Goal: Check status: Check status

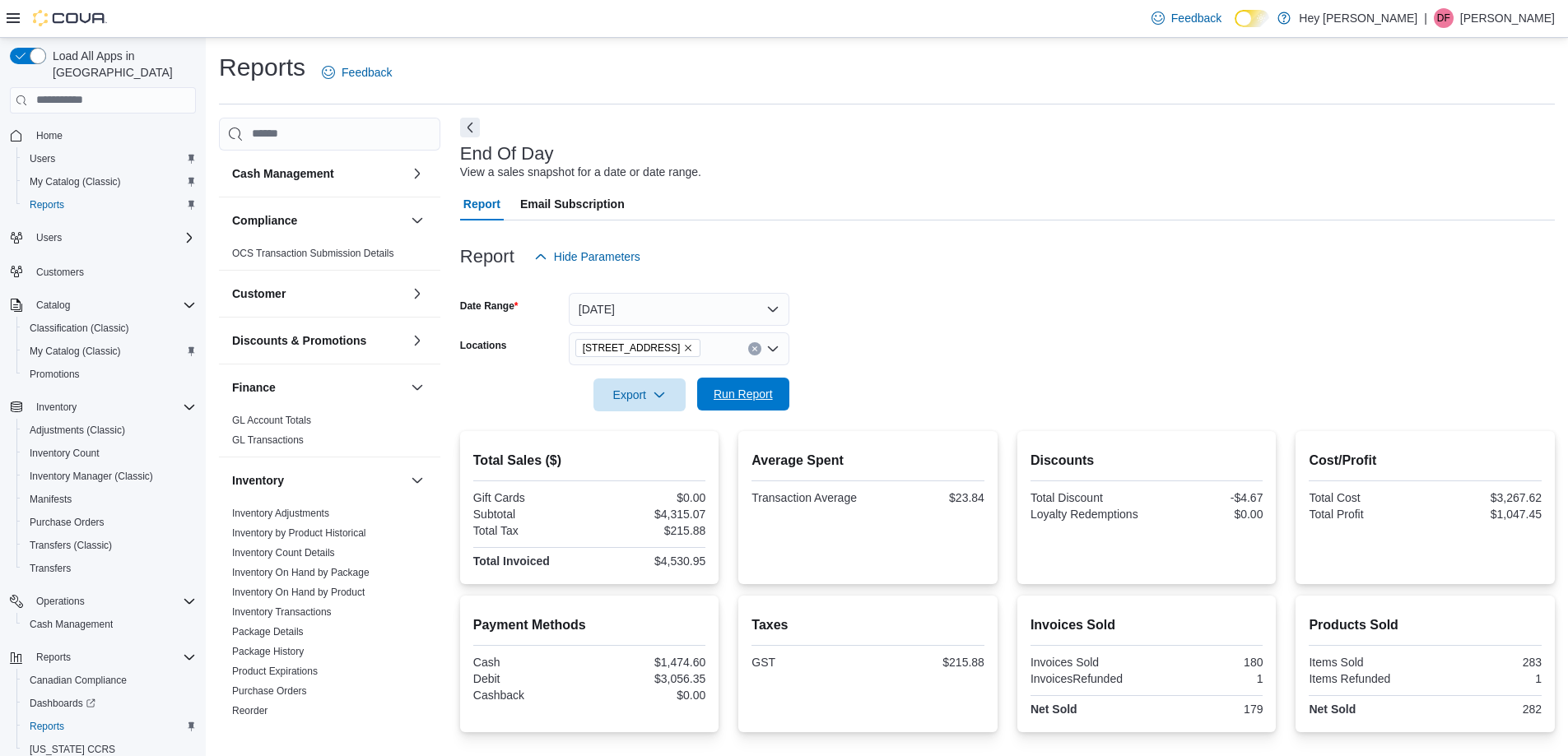
scroll to position [114, 0]
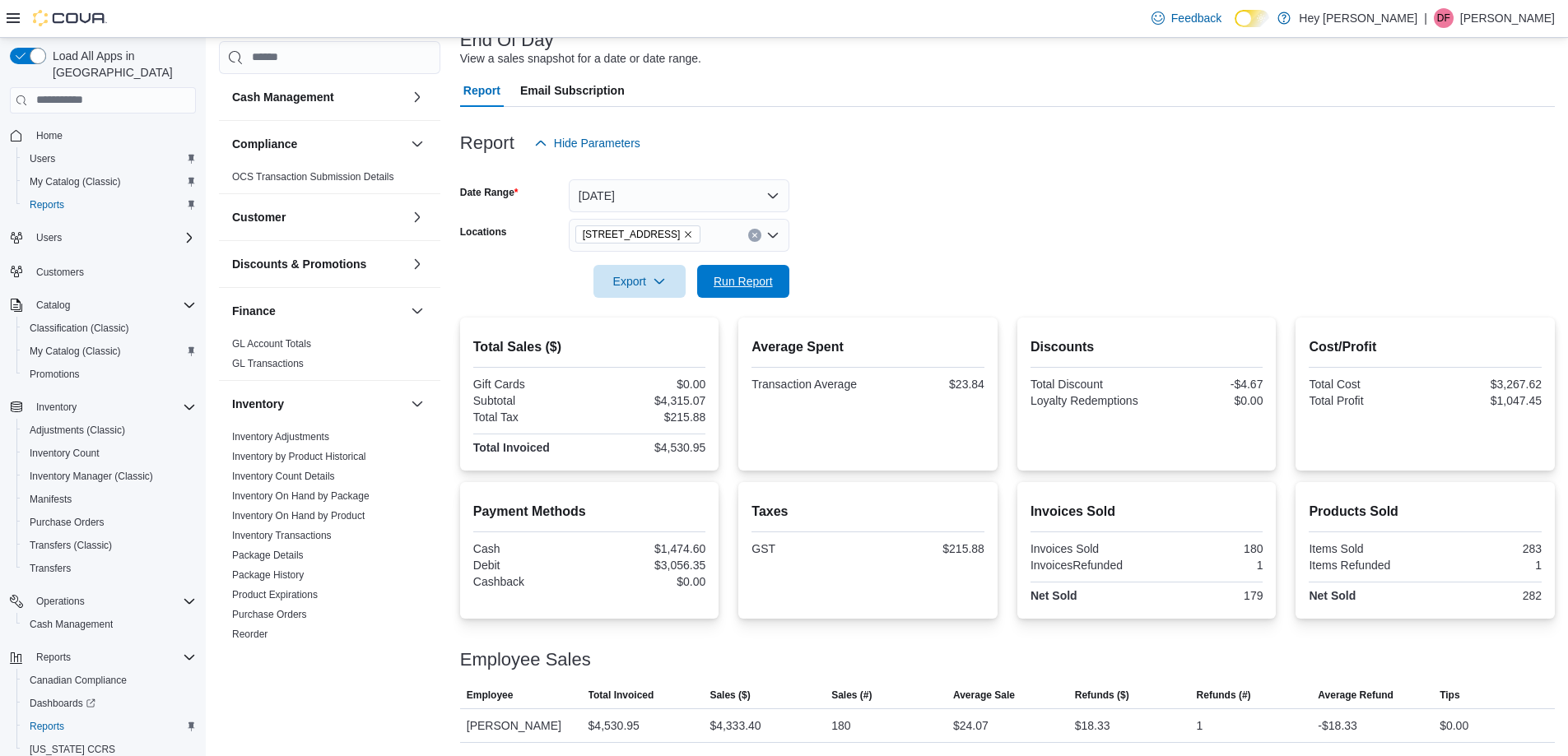
drag, startPoint x: 713, startPoint y: 277, endPoint x: 894, endPoint y: 227, distance: 187.8
click at [714, 277] on span "Run Report" at bounding box center [743, 281] width 59 height 16
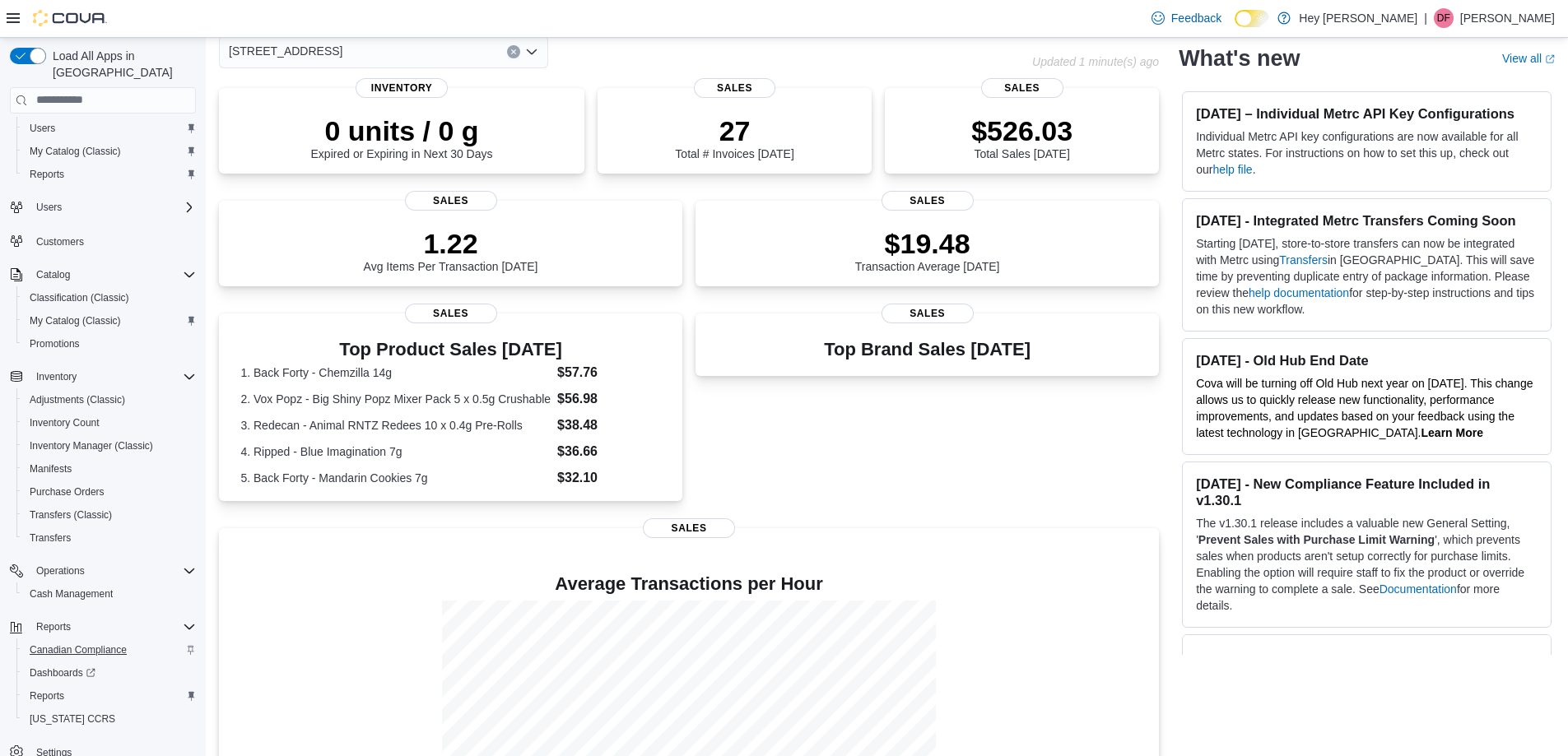
scroll to position [48, 0]
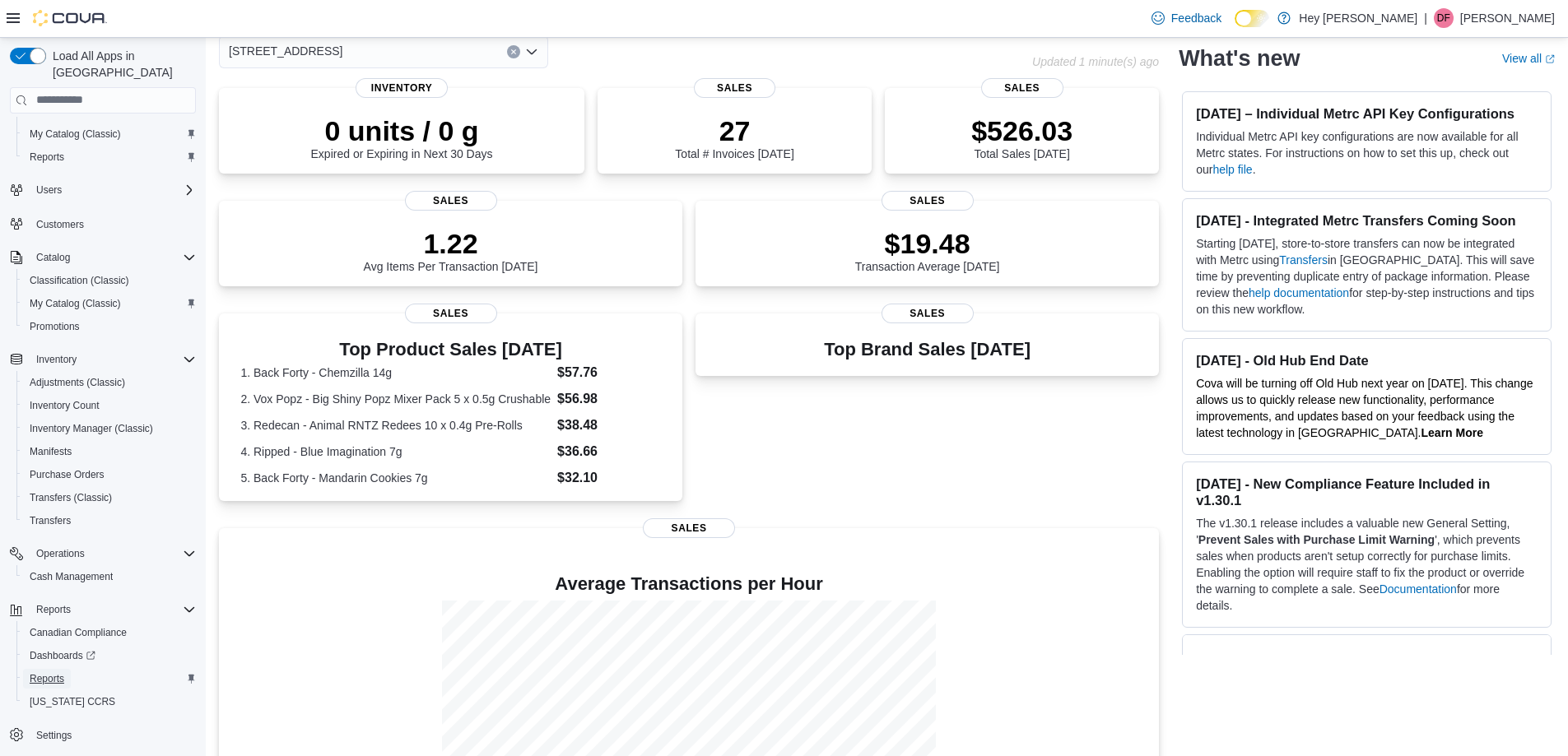
click at [56, 672] on span "Reports" at bounding box center [47, 678] width 34 height 13
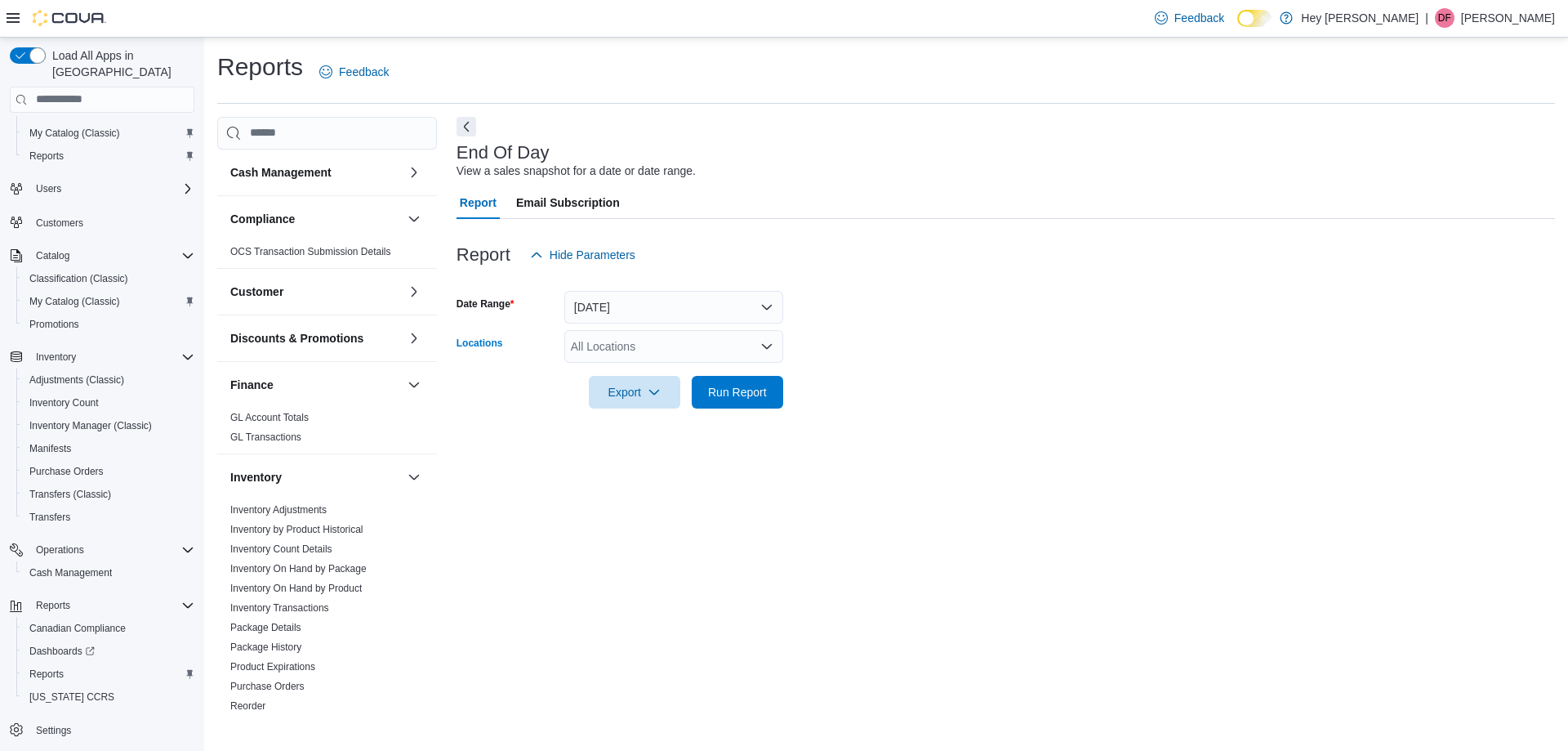
drag, startPoint x: 678, startPoint y: 348, endPoint x: 678, endPoint y: 357, distance: 9.0
click at [678, 354] on div "All Locations" at bounding box center [674, 346] width 219 height 33
click at [689, 427] on span "15820 Stony Plain Road" at bounding box center [656, 421] width 113 height 16
click at [654, 550] on div "End Of Day View a sales snapshot for a date or date range. Report Email Subscri…" at bounding box center [1005, 415] width 1098 height 596
click at [722, 391] on span "Run Report" at bounding box center [737, 391] width 59 height 16
